Goal: Find specific page/section: Find specific page/section

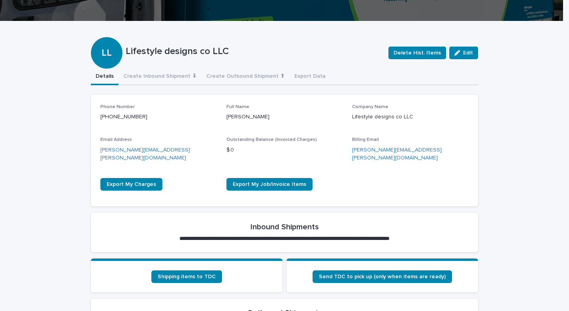
scroll to position [280, 0]
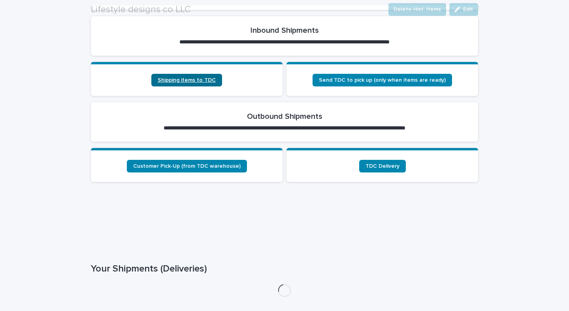
click at [203, 72] on div "**********" at bounding box center [284, 128] width 387 height 461
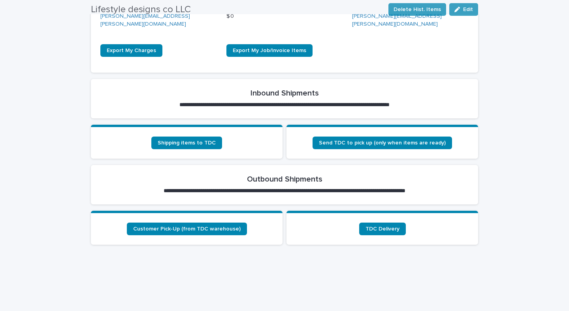
scroll to position [309, 0]
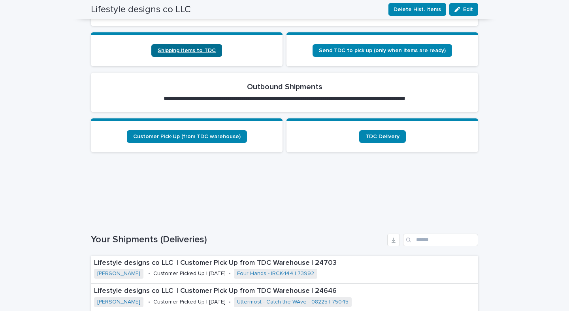
click at [203, 48] on span "Shipping items to TDC" at bounding box center [187, 51] width 58 height 6
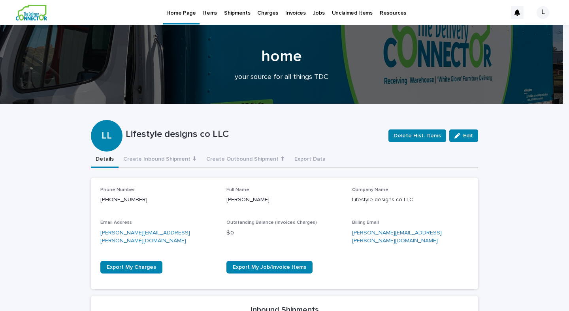
click at [231, 11] on p "Shipments" at bounding box center [237, 8] width 26 height 17
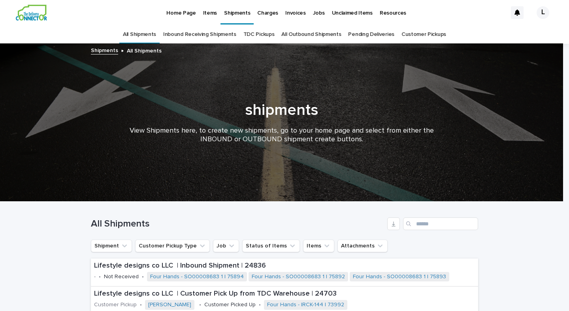
click at [171, 13] on p "Home Page" at bounding box center [180, 8] width 29 height 17
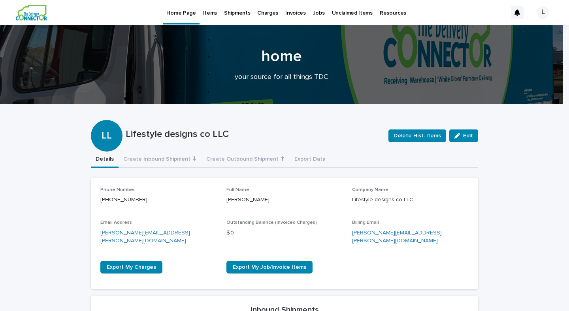
scroll to position [84, 0]
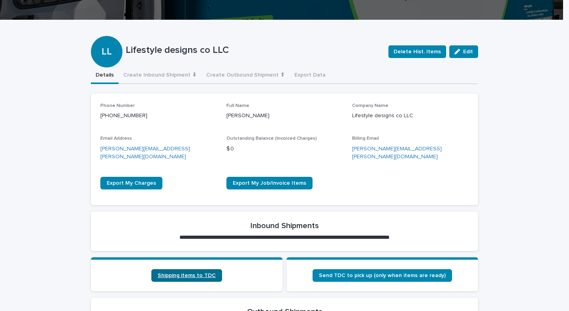
click at [174, 273] on span "Shipping items to TDC" at bounding box center [187, 276] width 58 height 6
